Goal: Find contact information: Find contact information

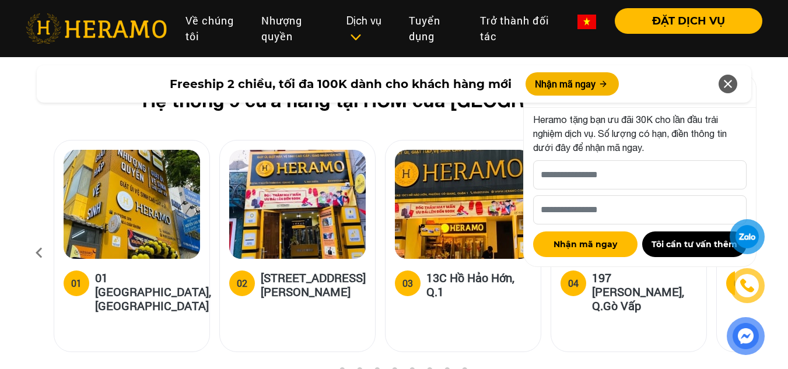
scroll to position [4563, 0]
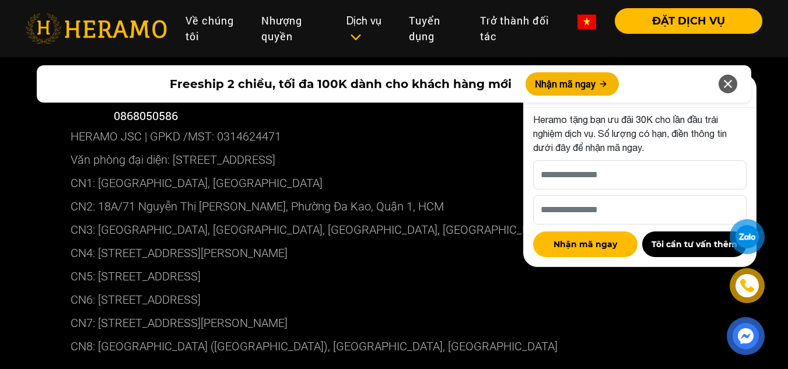
scroll to position [6606, 0]
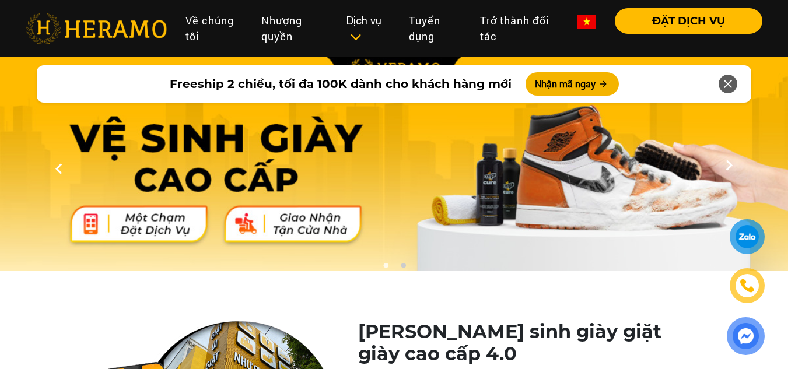
click at [744, 236] on div at bounding box center [747, 237] width 25 height 24
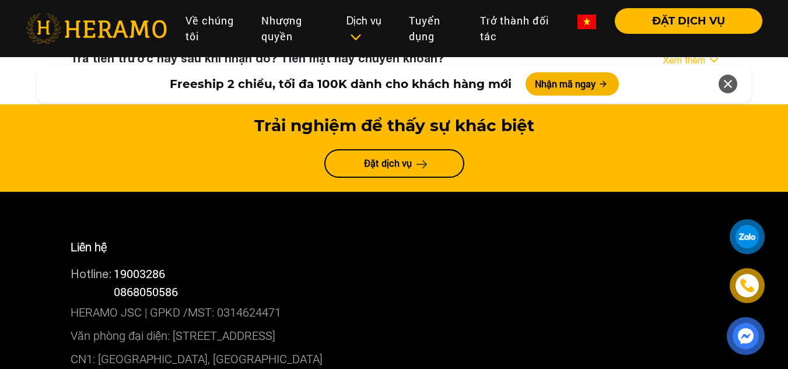
scroll to position [6418, 0]
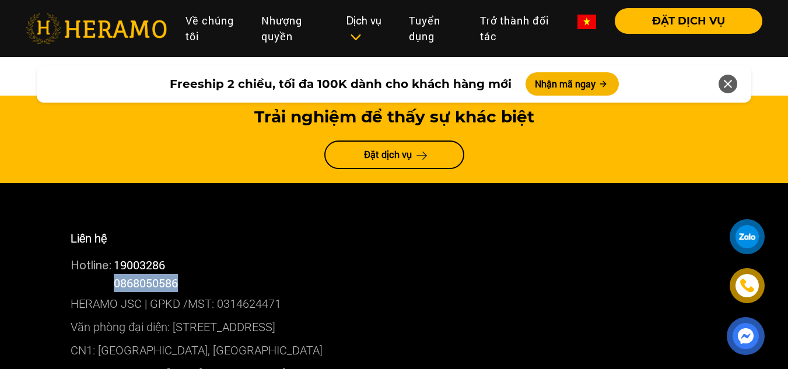
drag, startPoint x: 197, startPoint y: 189, endPoint x: 117, endPoint y: 193, distance: 80.0
click at [117, 274] on div "Hotline: 0868050586" at bounding box center [395, 283] width 648 height 18
copy span "0868050586"
